Goal: Complete application form

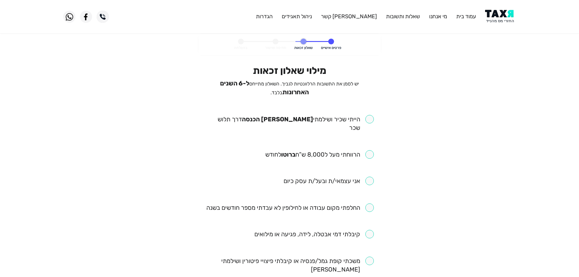
click at [368, 119] on input "checkbox" at bounding box center [289, 123] width 168 height 17
checkbox input "true"
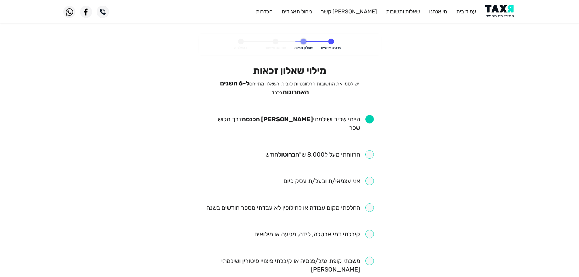
scroll to position [30, 0]
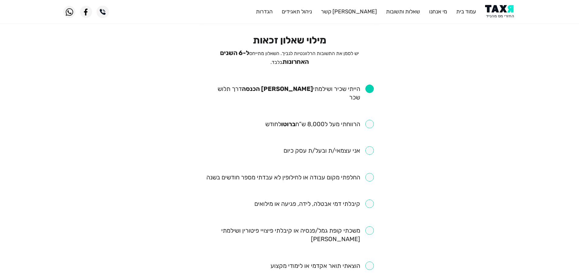
click at [370, 120] on input "checkbox" at bounding box center [319, 124] width 108 height 9
checkbox input "true"
click at [372, 173] on input "checkbox" at bounding box center [289, 177] width 167 height 9
checkbox input "true"
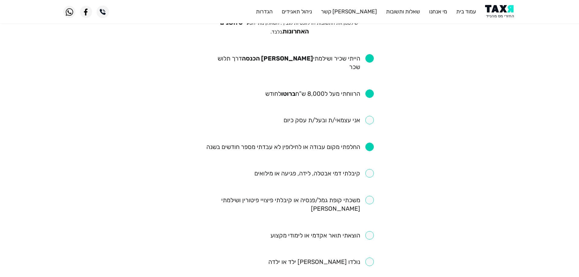
click at [370, 196] on input "checkbox" at bounding box center [289, 204] width 168 height 17
checkbox input "true"
click at [370, 169] on input "checkbox" at bounding box center [313, 173] width 119 height 9
checkbox input "true"
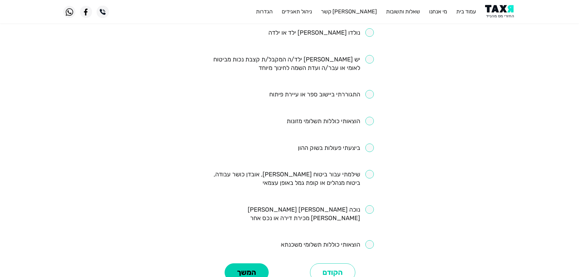
scroll to position [304, 0]
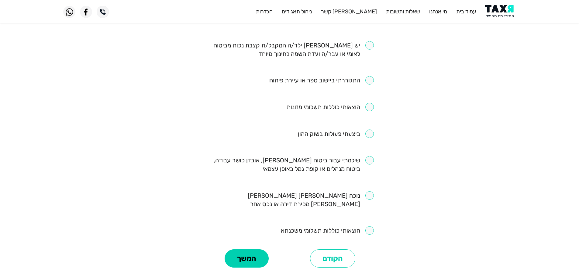
click at [372, 156] on input "checkbox" at bounding box center [289, 164] width 168 height 17
checkbox input "true"
click at [241, 249] on button "המשך" at bounding box center [246, 258] width 44 height 18
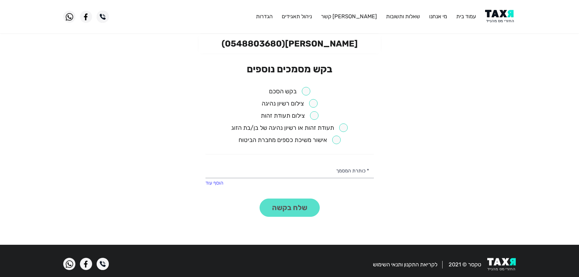
drag, startPoint x: 307, startPoint y: 91, endPoint x: 308, endPoint y: 96, distance: 6.0
click at [307, 91] on input "checkbox" at bounding box center [289, 91] width 41 height 9
click at [300, 211] on button "שלח בקשה" at bounding box center [289, 207] width 60 height 18
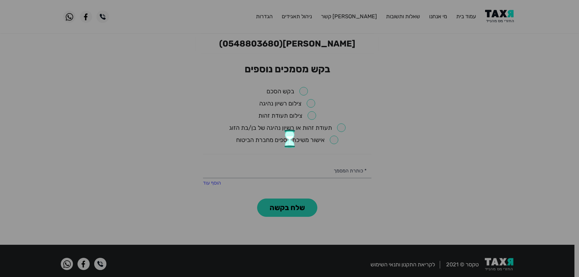
checkbox input "false"
